Goal: Task Accomplishment & Management: Manage account settings

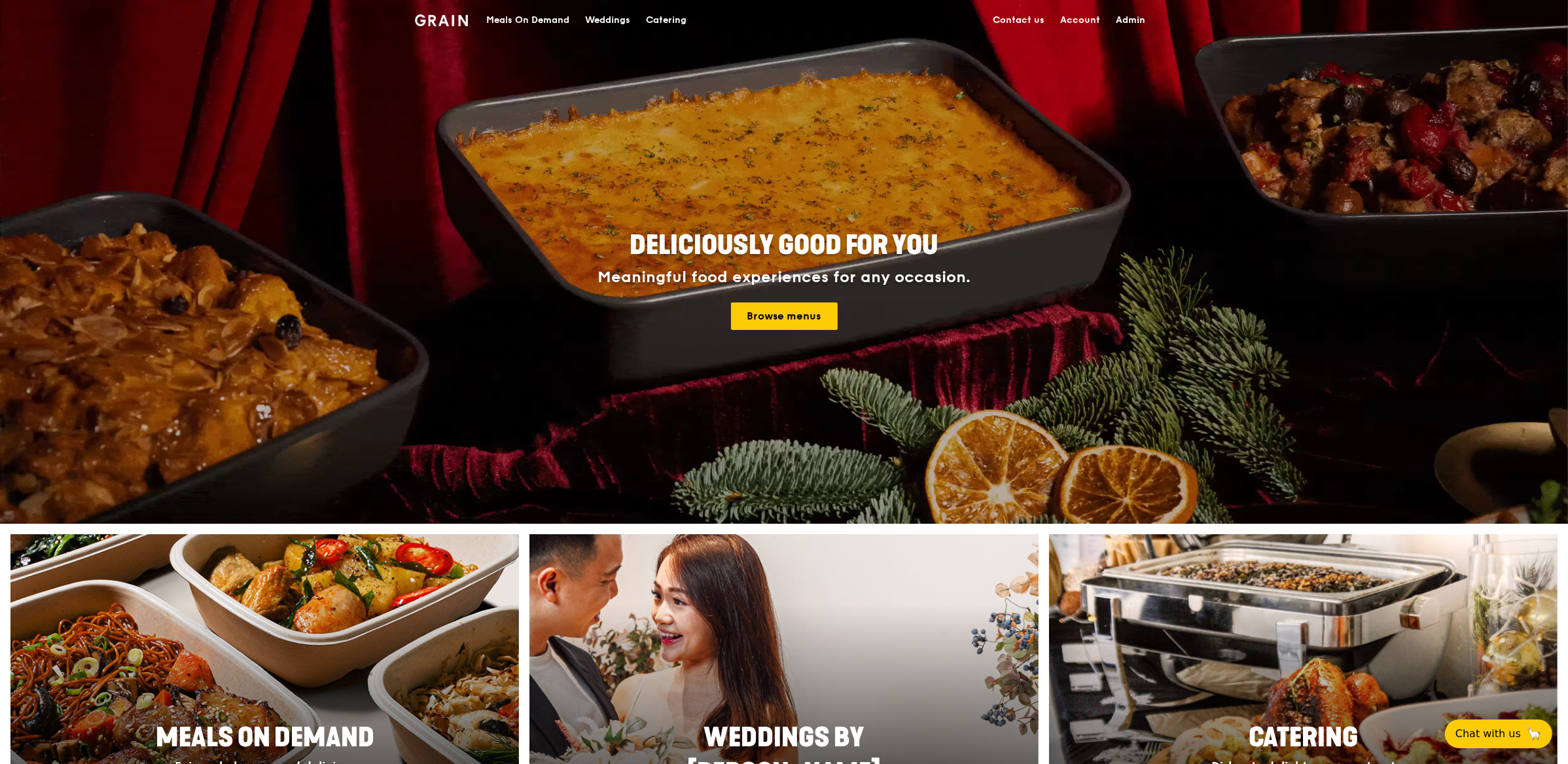
click at [518, 24] on div "Meals On Demand" at bounding box center [528, 20] width 83 height 39
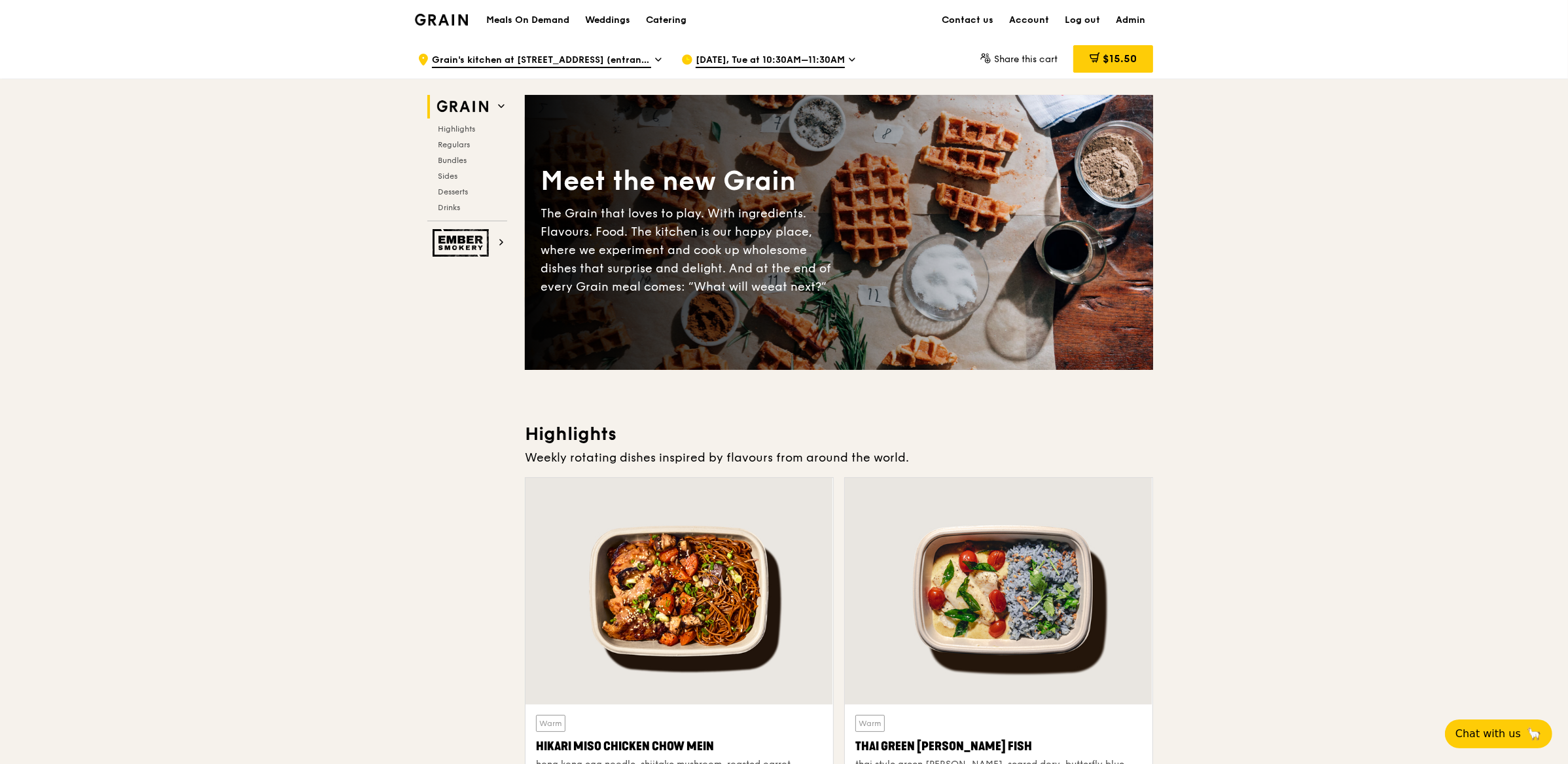
click at [770, 60] on span "Aug 19, Tue at 10:30AM–11:30AM" at bounding box center [770, 61] width 150 height 14
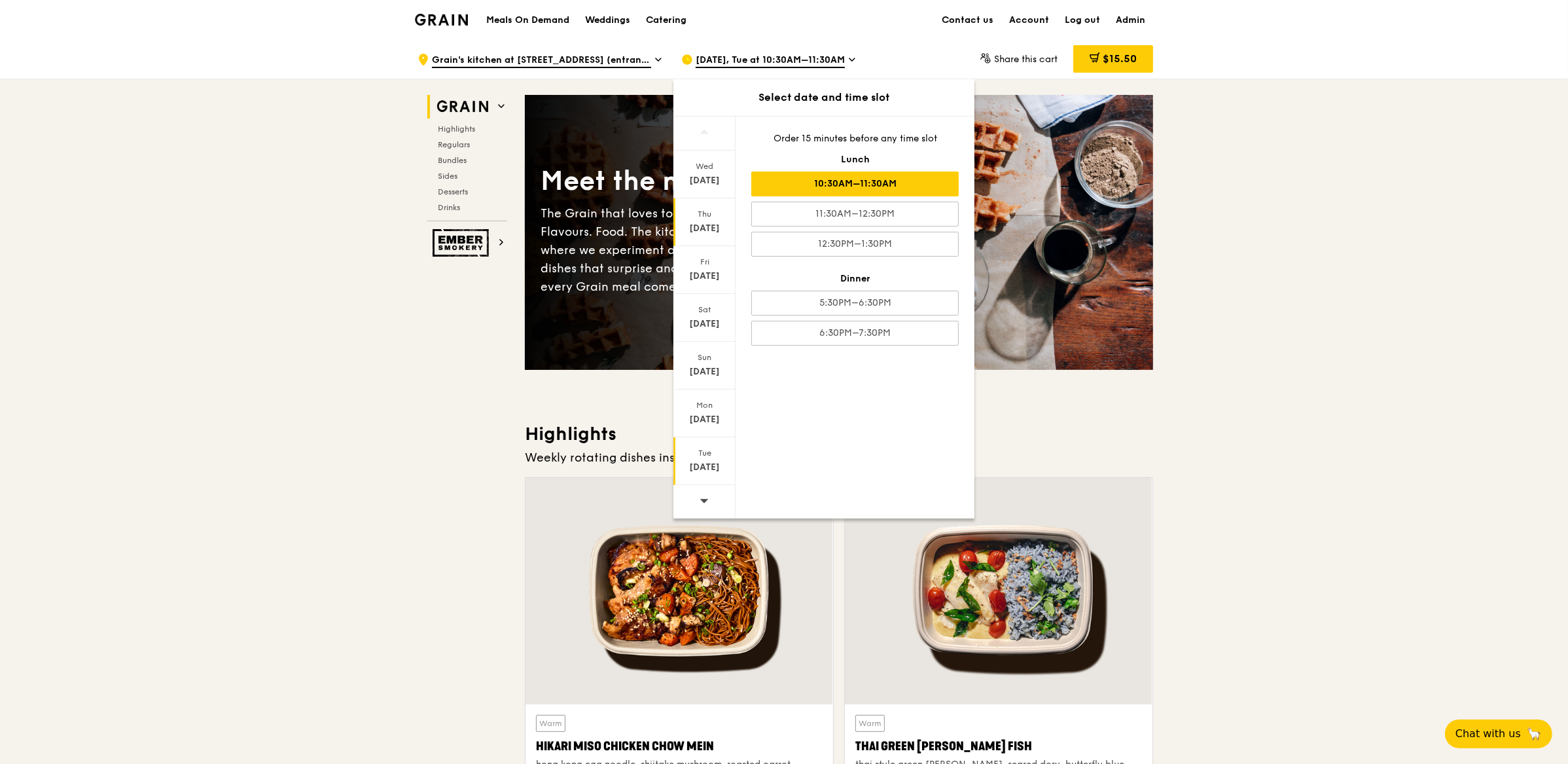
click at [711, 211] on div "Thu" at bounding box center [704, 214] width 58 height 11
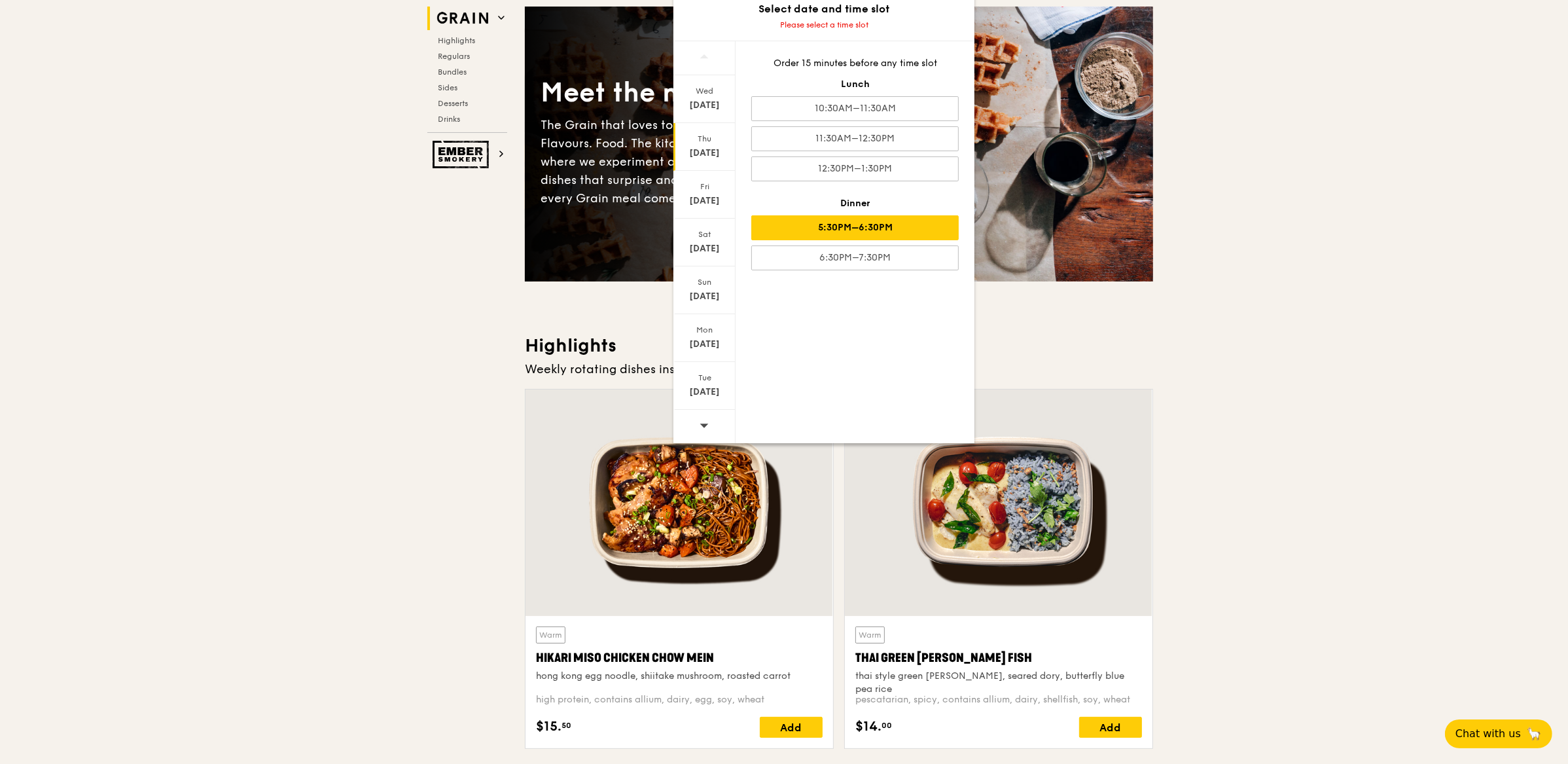
scroll to position [96, 0]
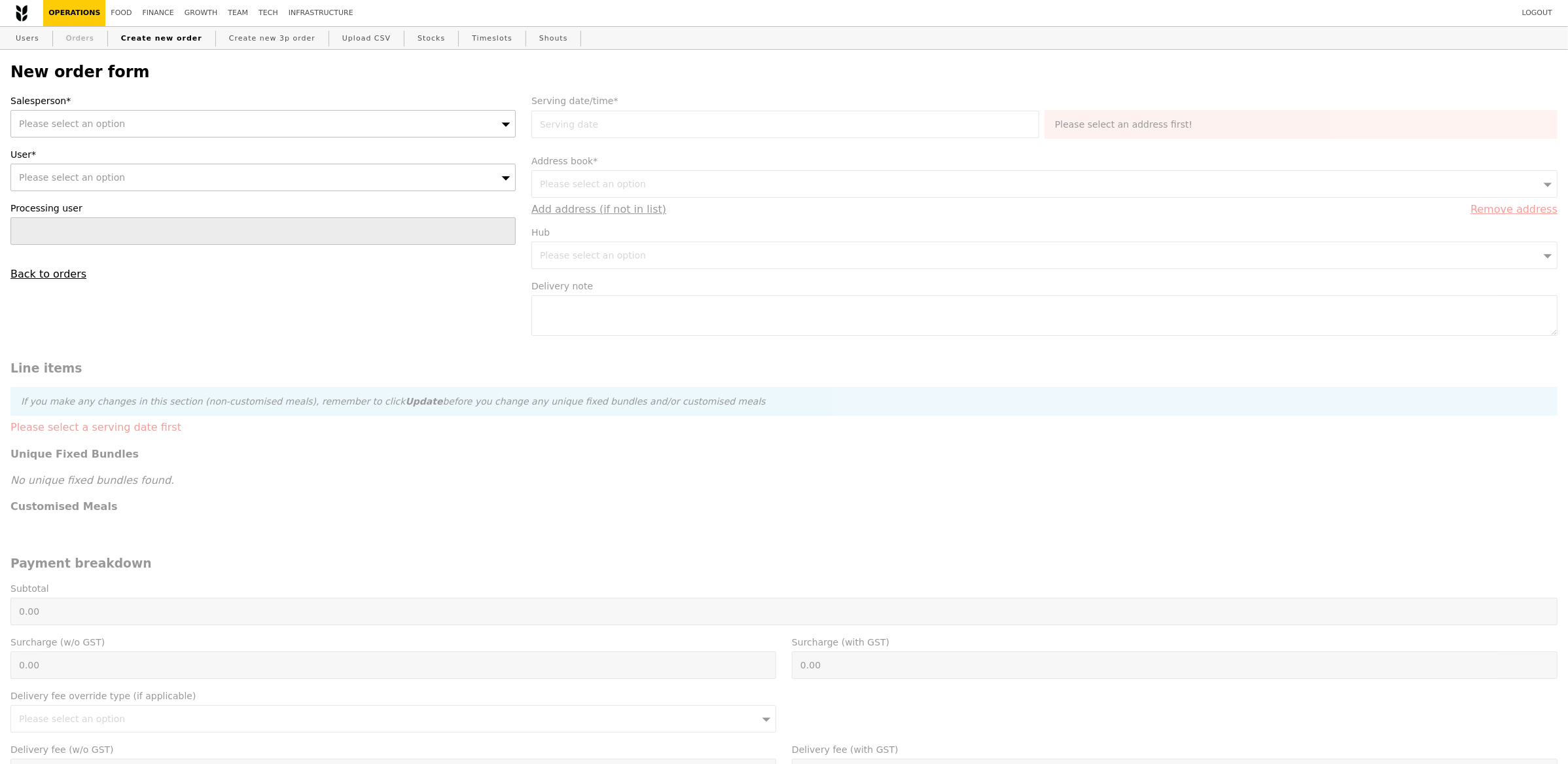
click at [81, 39] on link "Orders" at bounding box center [80, 38] width 39 height 24
type input "Loading..."
select select "100"
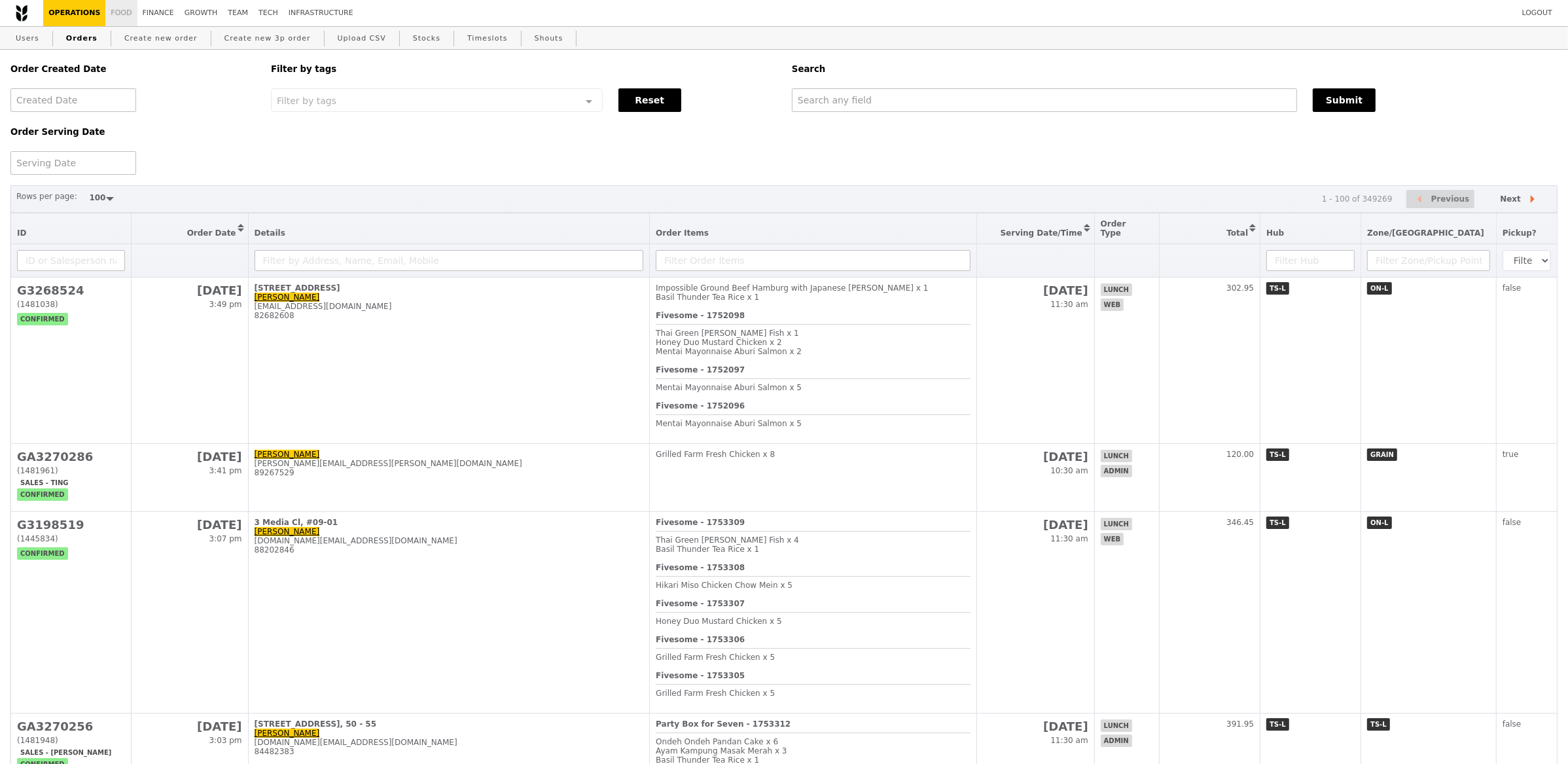
click at [127, 16] on link "Food" at bounding box center [121, 13] width 31 height 26
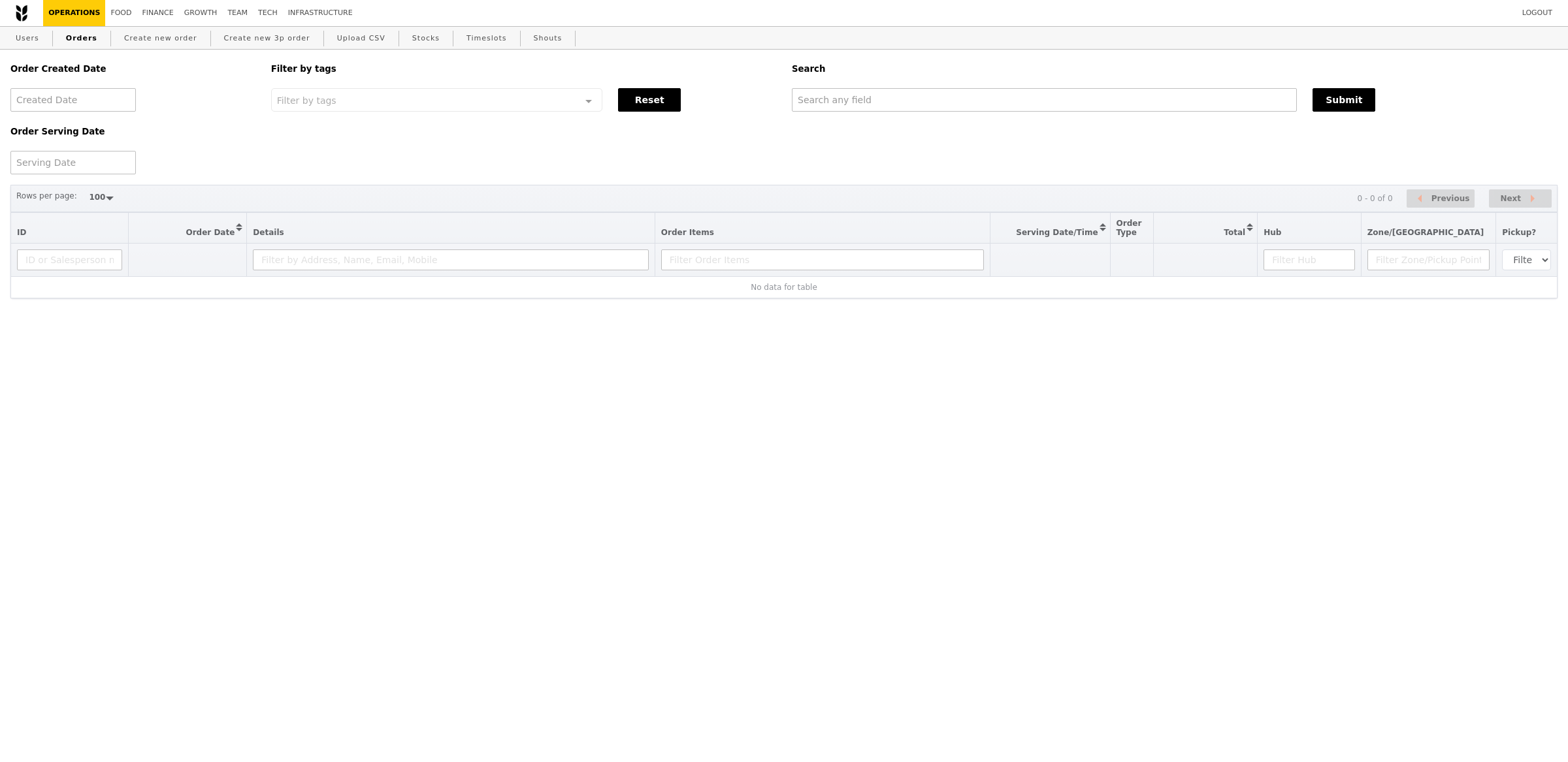
select select "100"
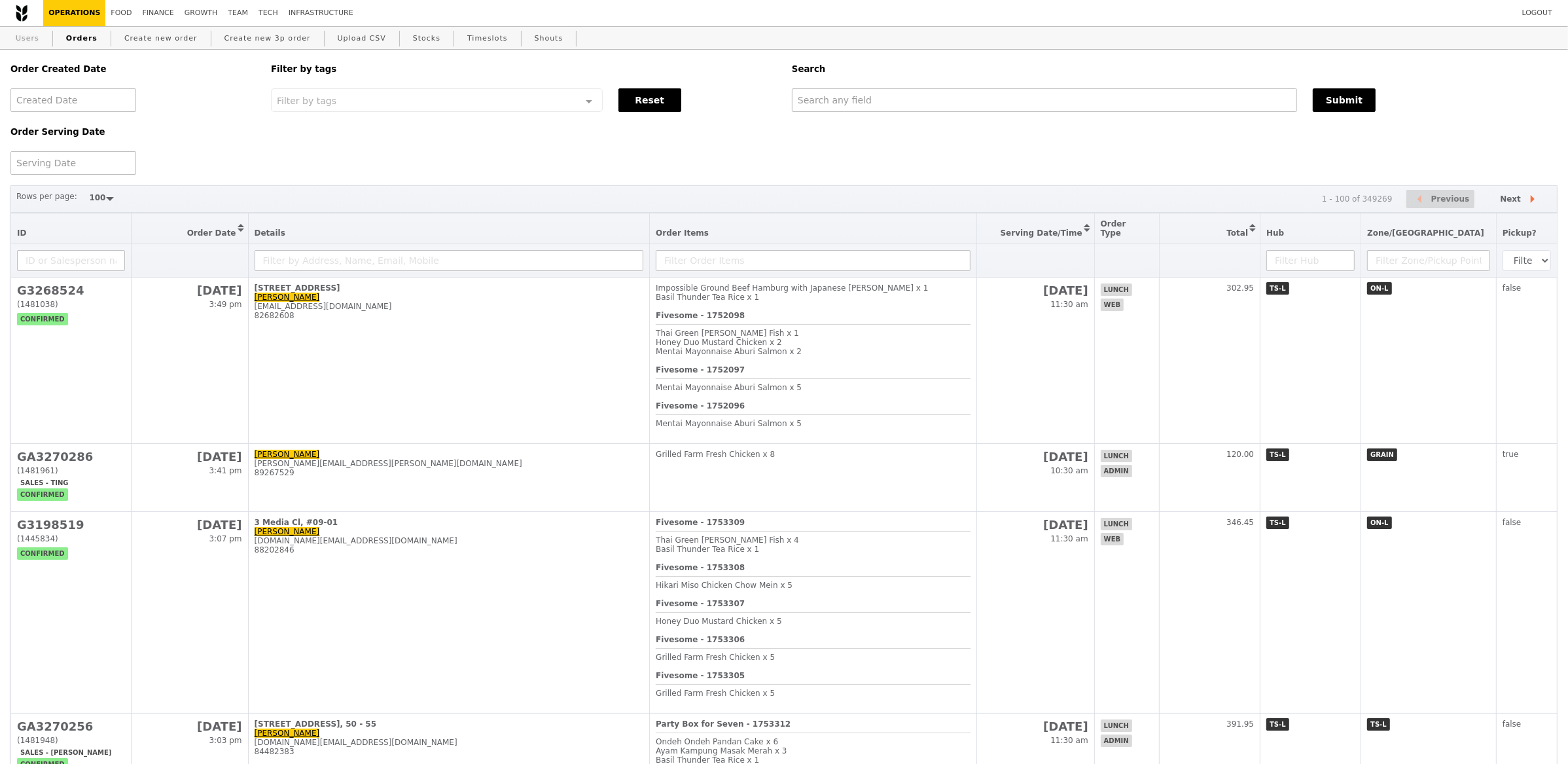
click at [34, 36] on link "Users" at bounding box center [28, 38] width 34 height 24
